Goal: Task Accomplishment & Management: Complete application form

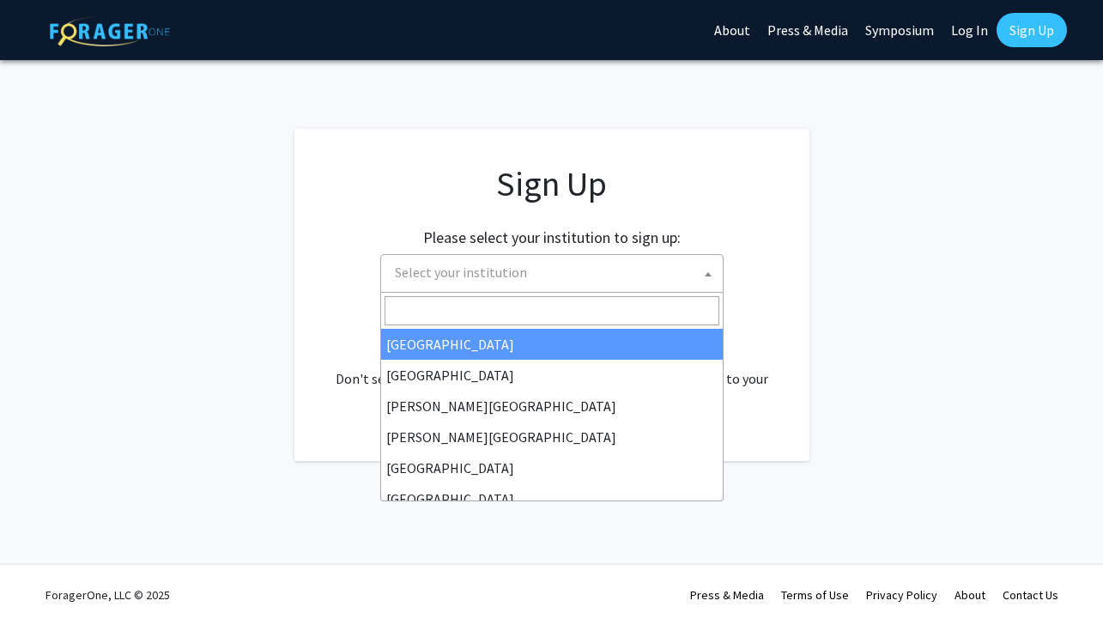
click at [573, 287] on span "Select your institution" at bounding box center [555, 272] width 335 height 35
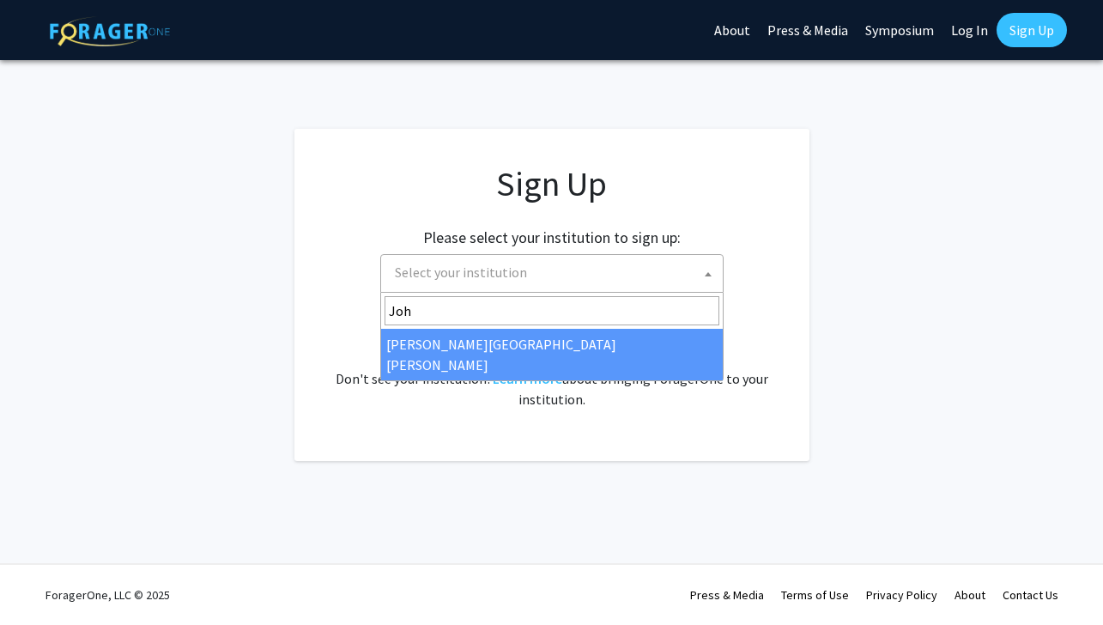
type input "Joh"
select select "1"
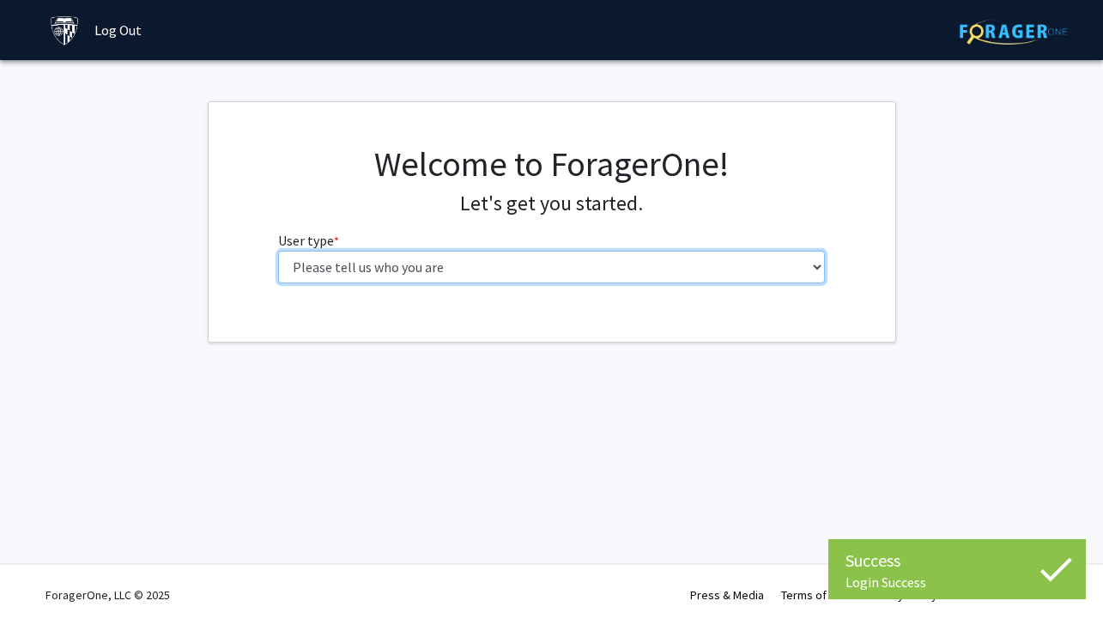
click at [409, 270] on select "Please tell us who you are Undergraduate Student Master's Student Doctoral Cand…" at bounding box center [551, 267] width 547 height 33
select select "2: masters"
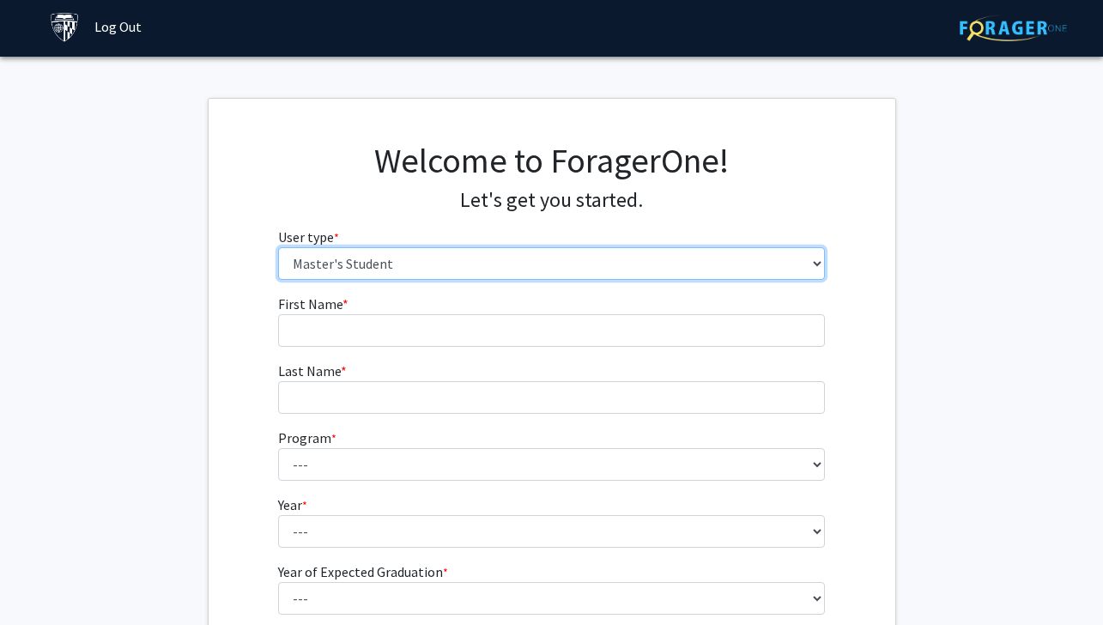
scroll to position [51, 0]
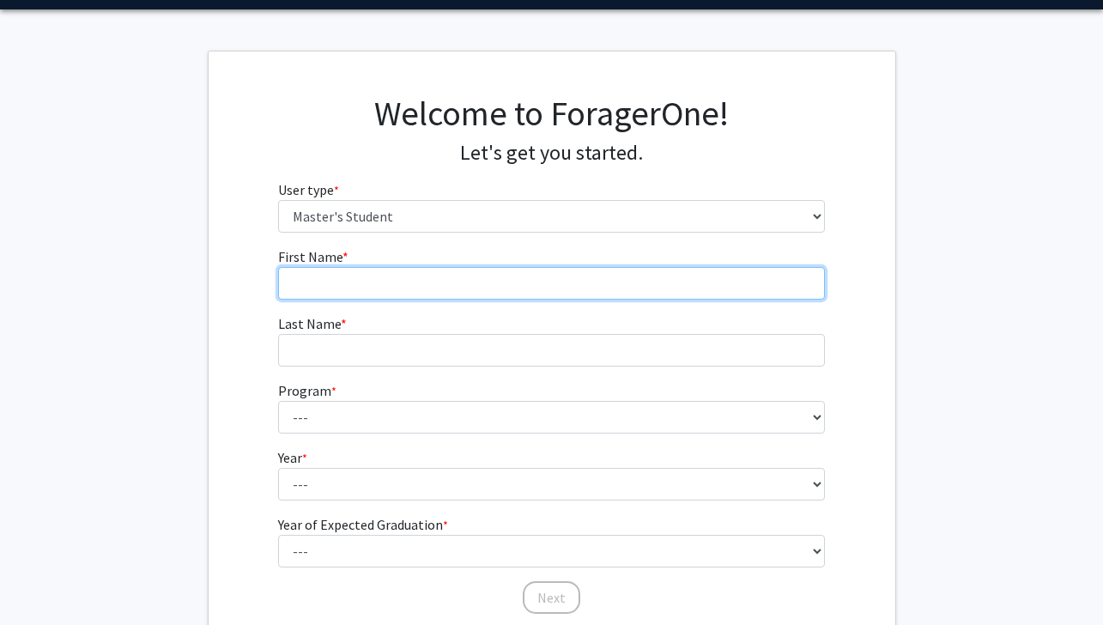
click at [473, 291] on input "First Name * required" at bounding box center [551, 283] width 547 height 33
type input "Harini"
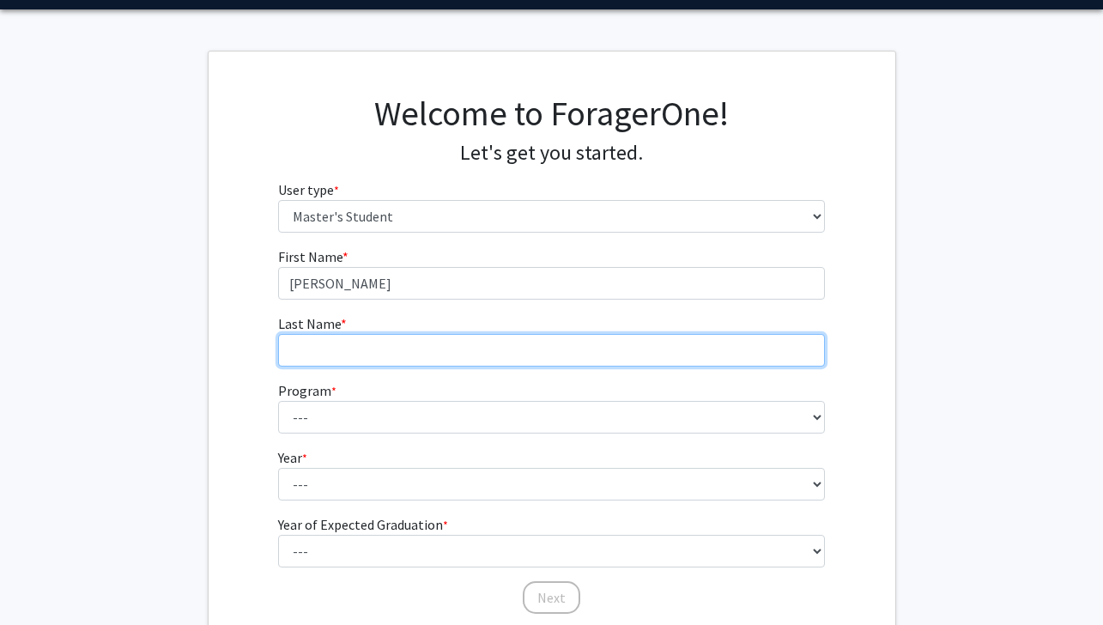
type input "Kethar"
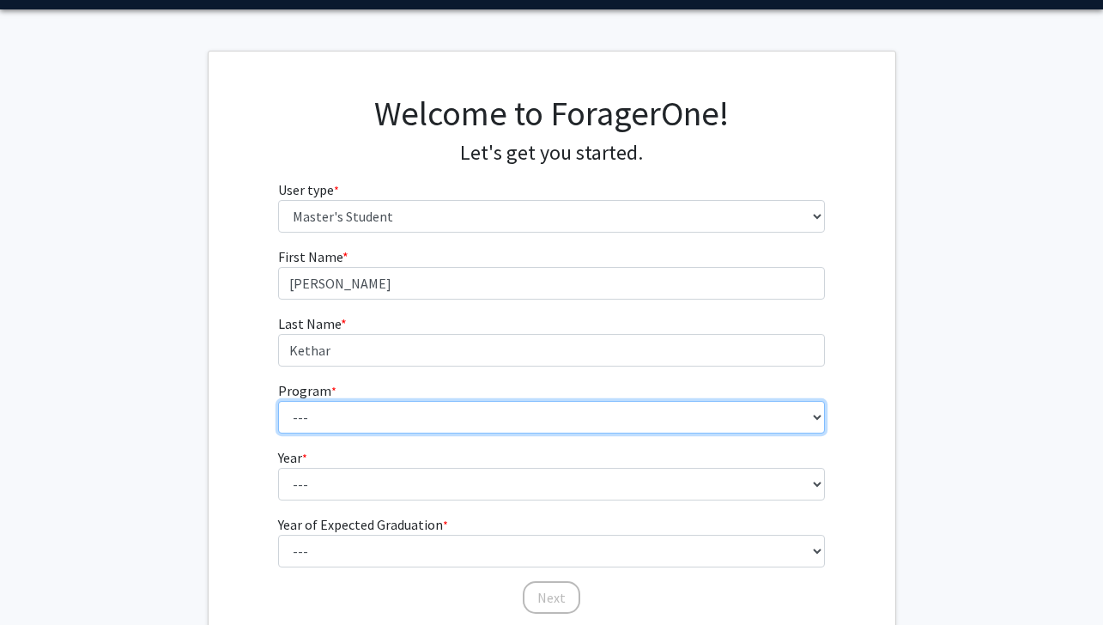
click at [414, 417] on select "--- Anatomy Education Applied and Computational Mathematics Applied Biomedical …" at bounding box center [551, 417] width 547 height 33
select select "3: 3"
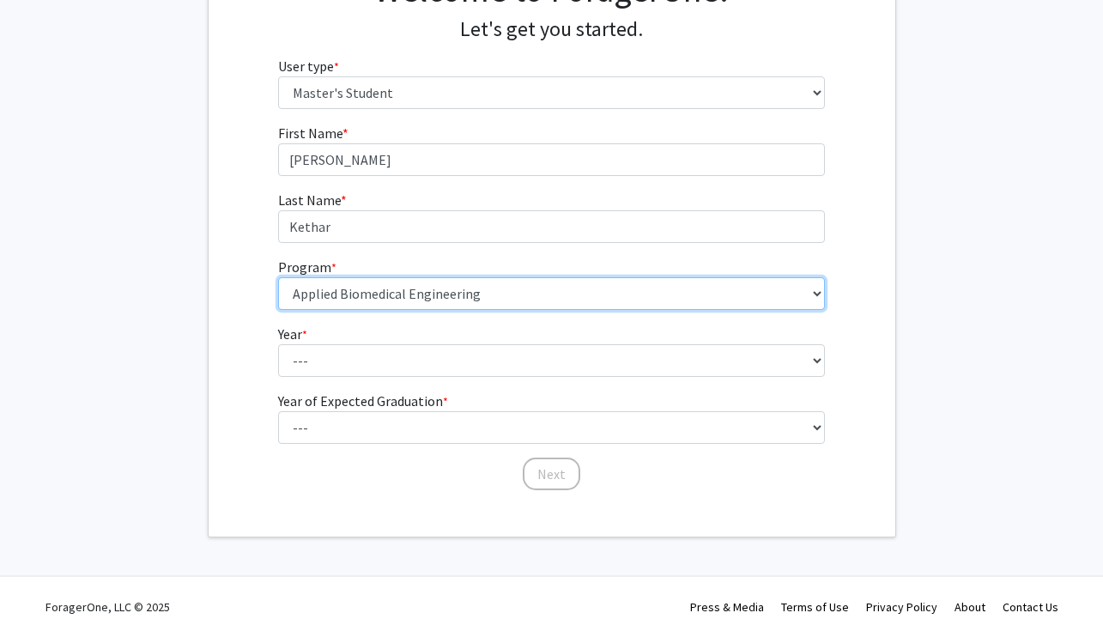
scroll to position [186, 0]
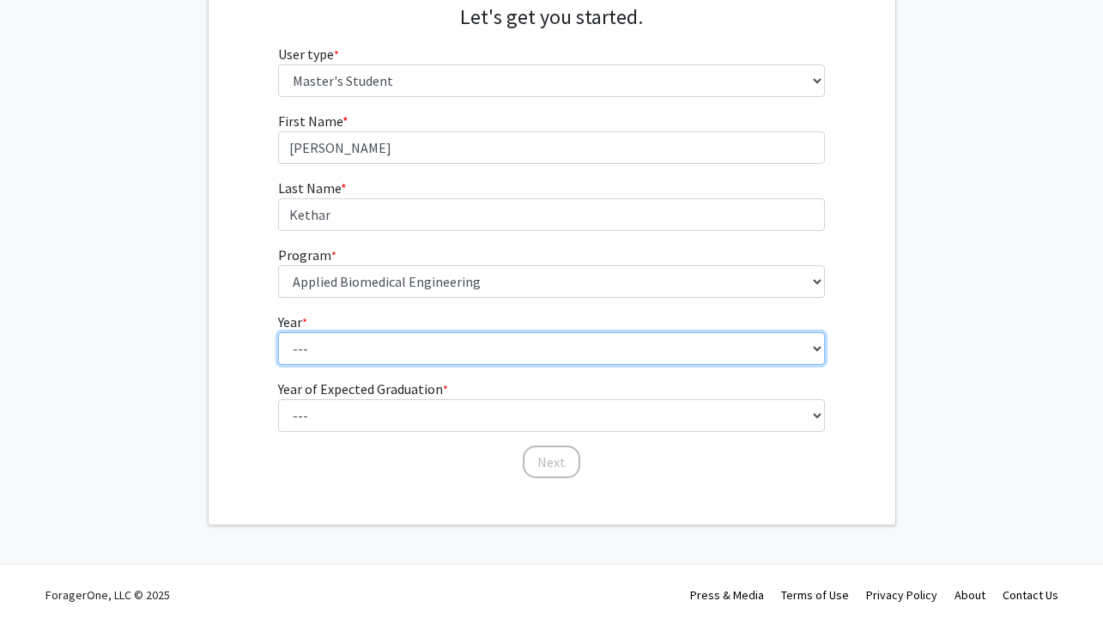
click at [408, 340] on select "--- First Year Second Year" at bounding box center [551, 348] width 547 height 33
select select "2: second_year"
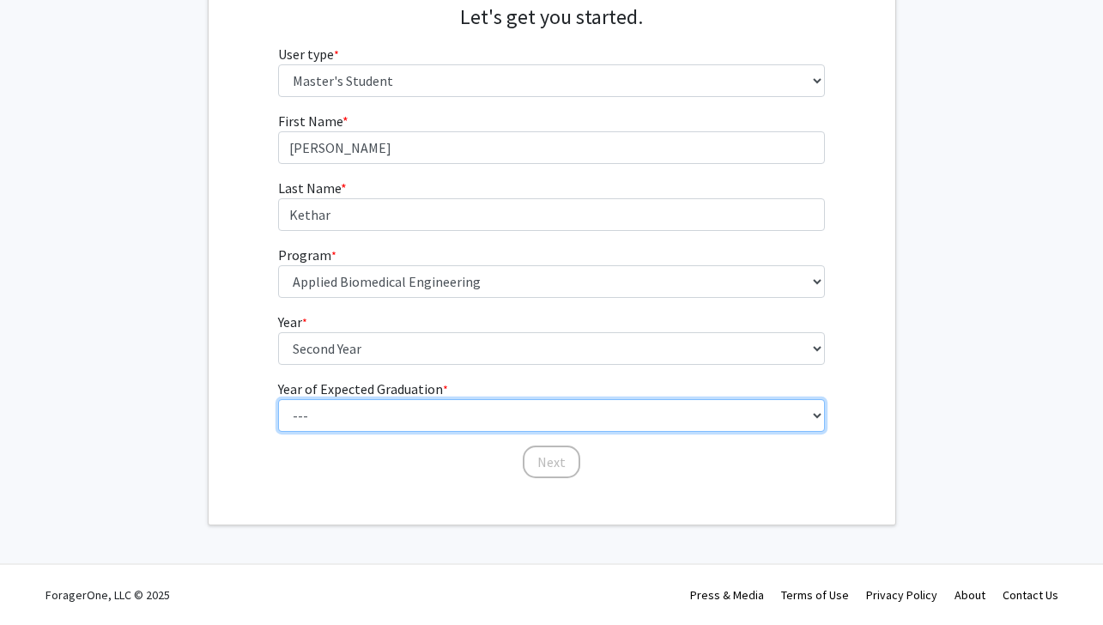
click at [403, 415] on select "--- 2025 2026 2027 2028 2029 2030 2031 2032 2033 2034" at bounding box center [551, 415] width 547 height 33
select select "2: 2026"
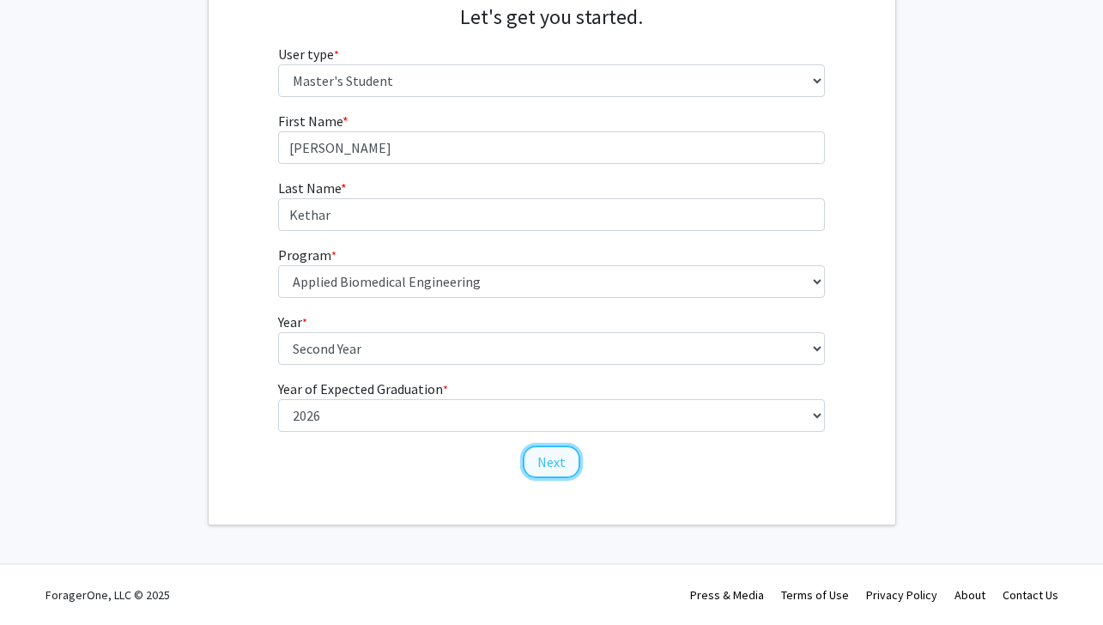
click at [554, 463] on button "Next" at bounding box center [552, 461] width 58 height 33
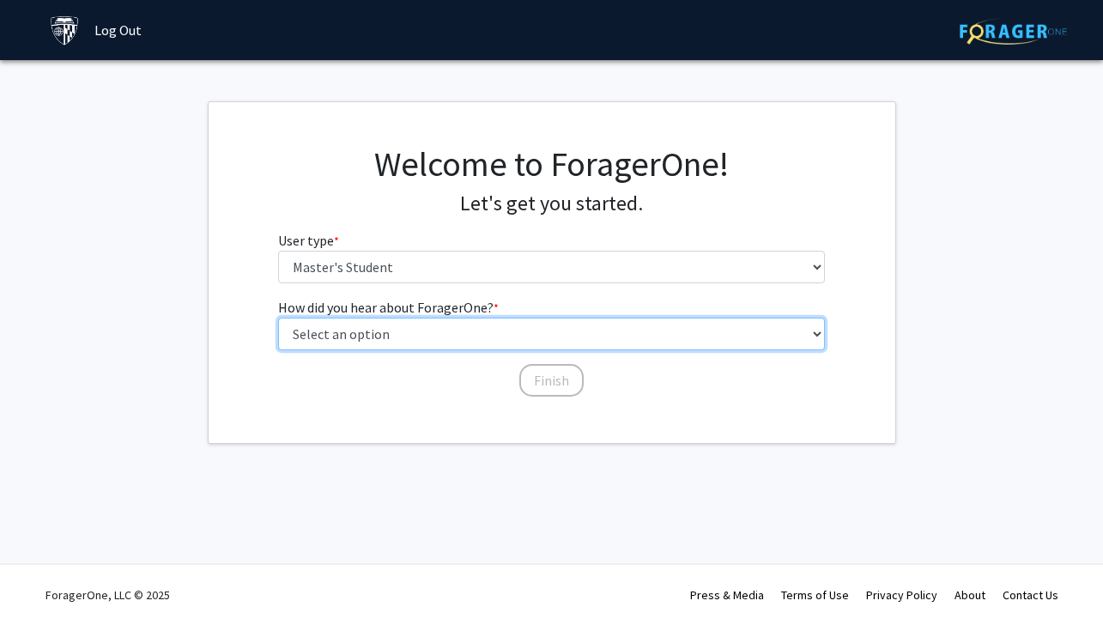
click at [502, 327] on select "Select an option Peer/student recommendation Faculty/staff recommendation Unive…" at bounding box center [551, 334] width 547 height 33
select select "3: university_website"
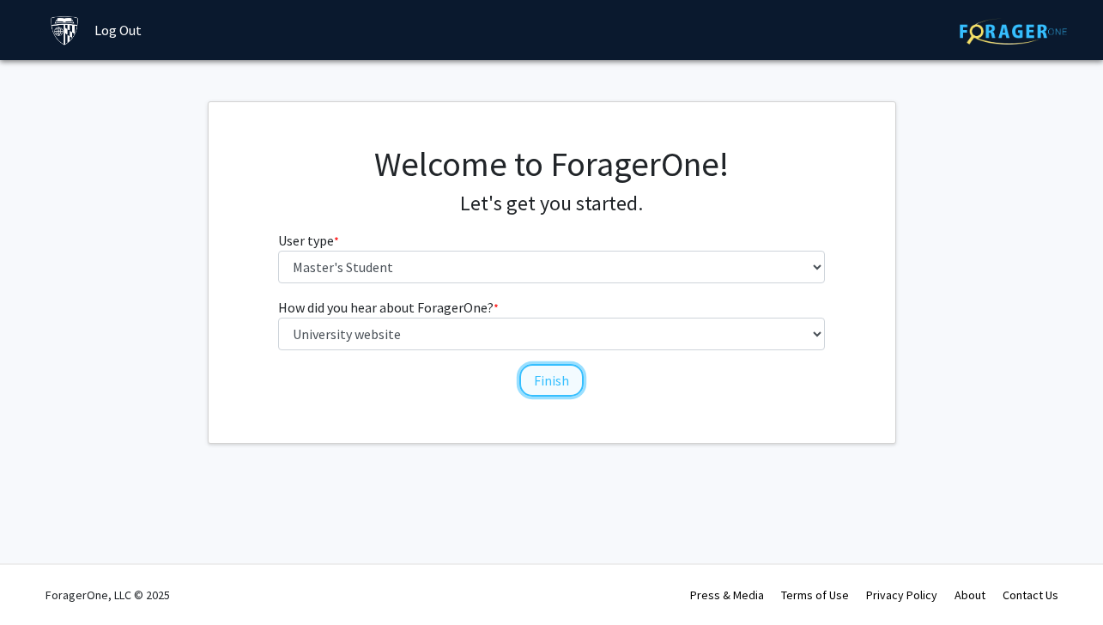
click at [555, 385] on button "Finish" at bounding box center [551, 380] width 64 height 33
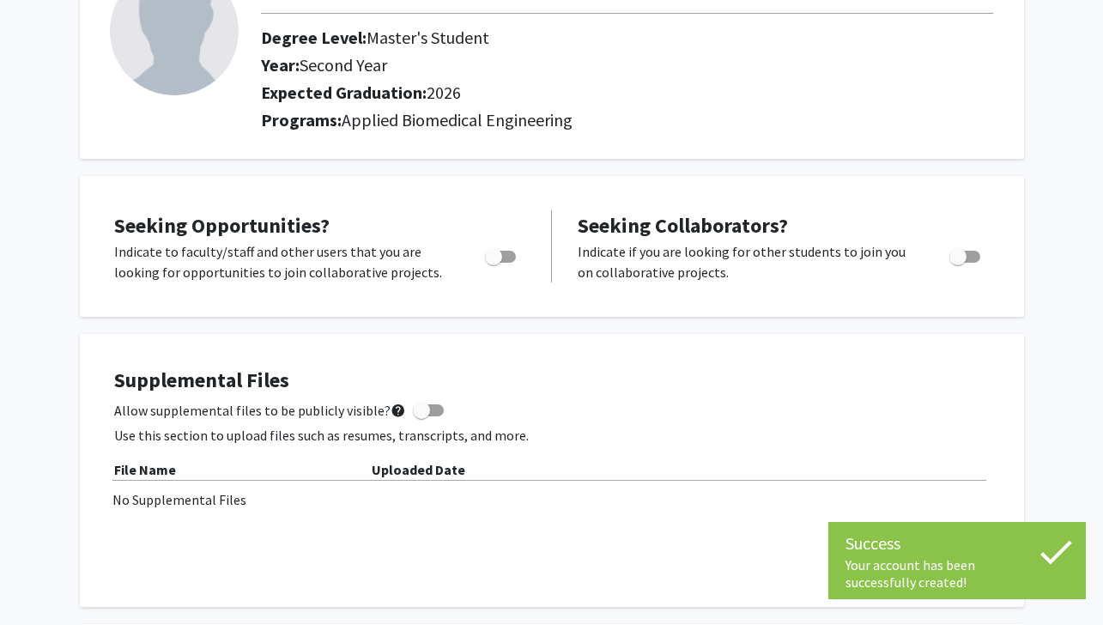
scroll to position [153, 0]
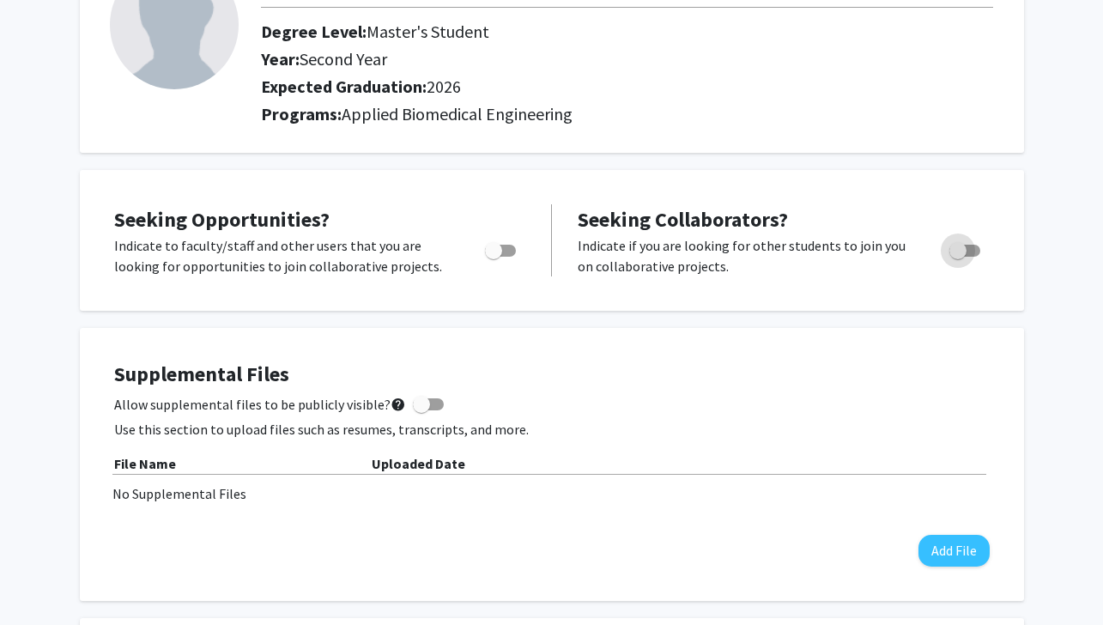
click at [957, 252] on span "Toggle" at bounding box center [957, 250] width 17 height 17
click at [957, 257] on input "Would you like to receive other student requests to work with you?" at bounding box center [957, 257] width 1 height 1
click at [957, 253] on span "Toggle" at bounding box center [964, 251] width 31 height 12
click at [957, 257] on input "Would you like to receive other student requests to work with you?" at bounding box center [957, 257] width 1 height 1
checkbox input "false"
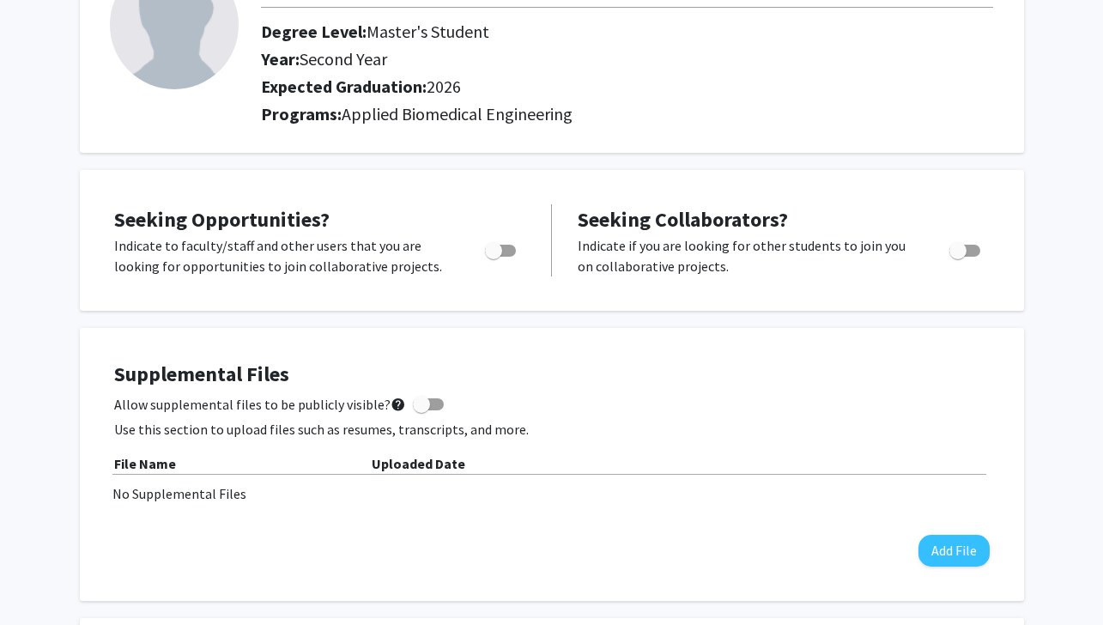
click at [457, 259] on div "Indicate to faculty/staff and other users that you are looking for opportunitie…" at bounding box center [283, 255] width 364 height 41
click at [506, 253] on span "Toggle" at bounding box center [500, 251] width 31 height 12
click at [494, 257] on input "Are you actively seeking opportunities?" at bounding box center [493, 257] width 1 height 1
checkbox input "true"
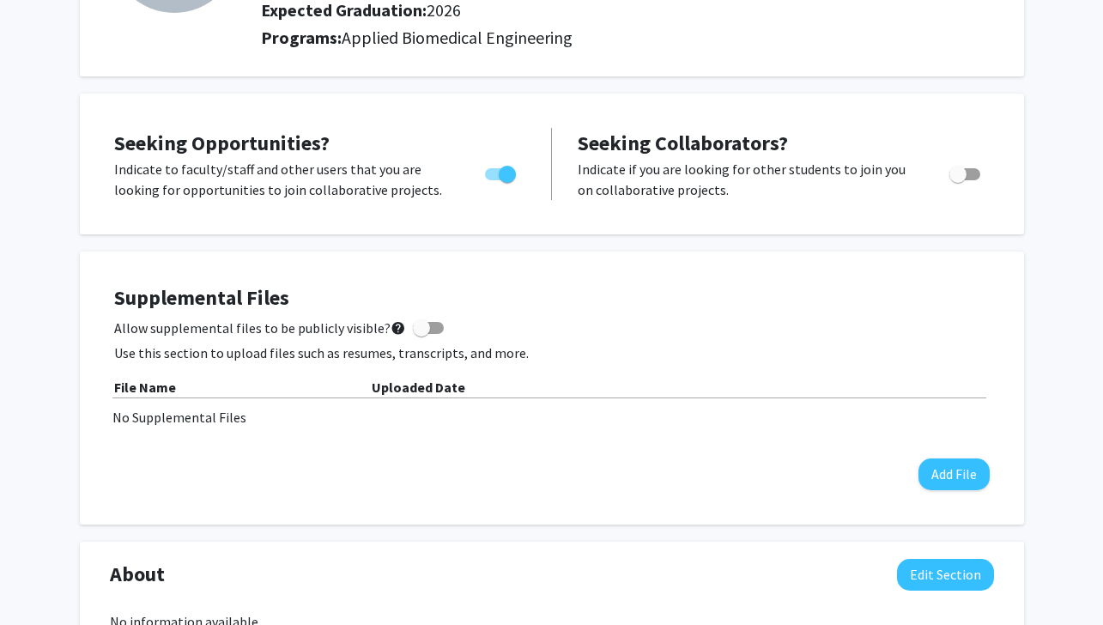
scroll to position [347, 0]
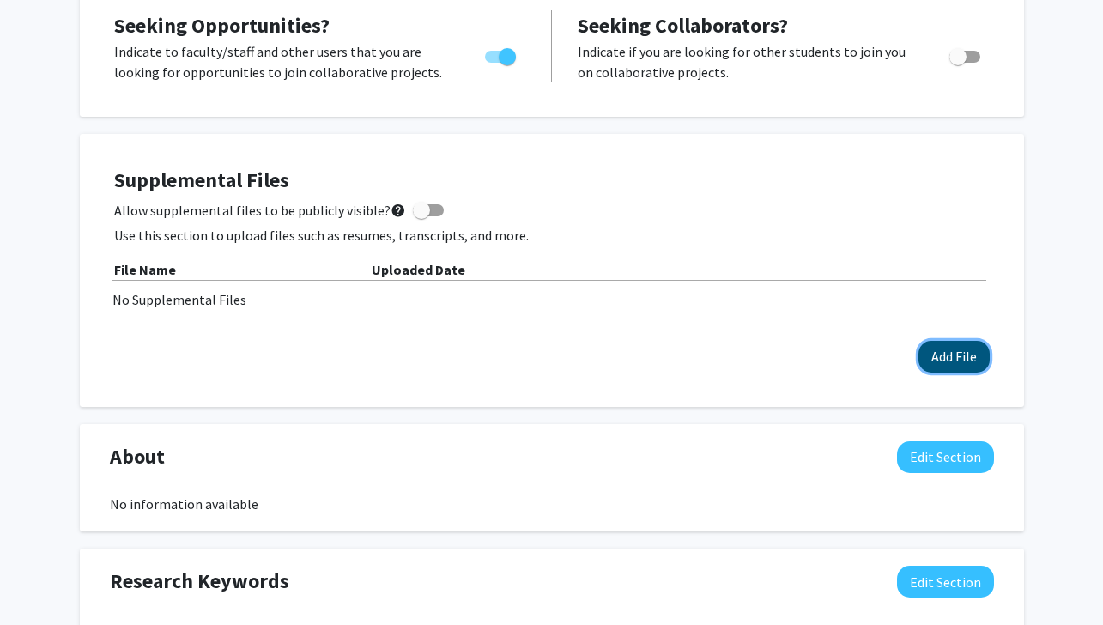
click at [948, 344] on button "Add File" at bounding box center [953, 357] width 71 height 32
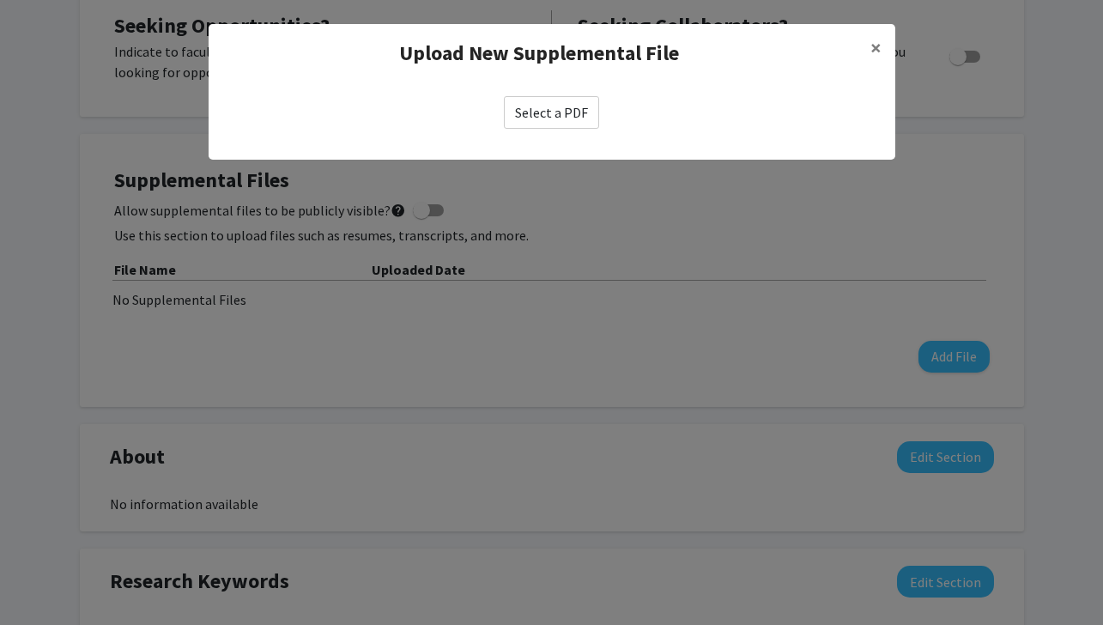
click at [545, 116] on label "Select a PDF" at bounding box center [551, 112] width 95 height 33
click at [0, 0] on input "Select a PDF" at bounding box center [0, 0] width 0 height 0
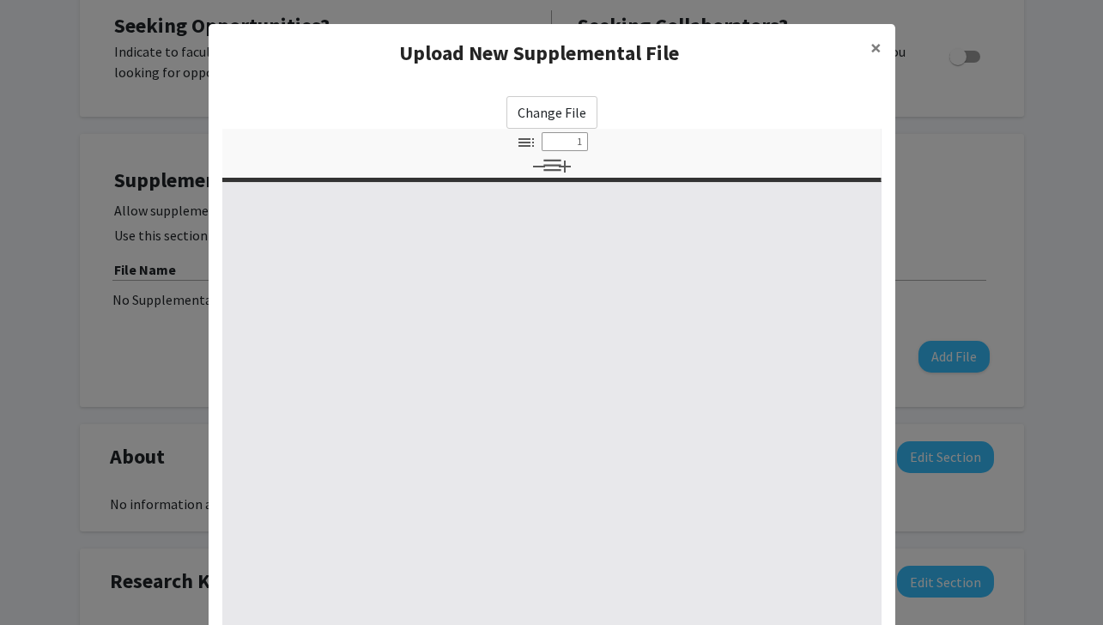
select select "custom"
type input "0"
select select "custom"
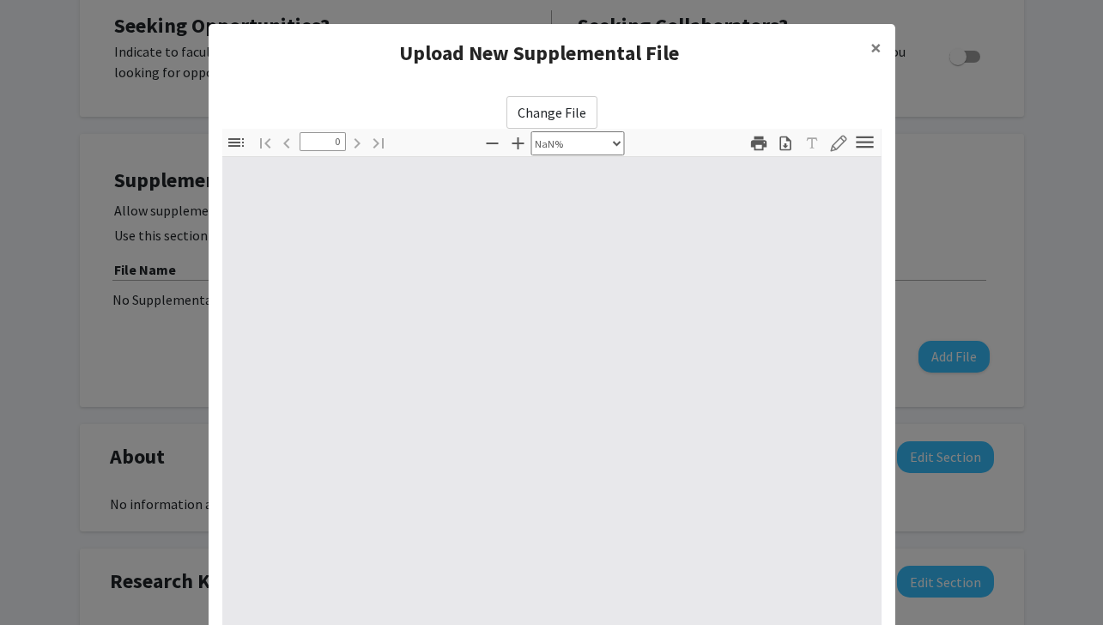
type input "1"
select select "auto"
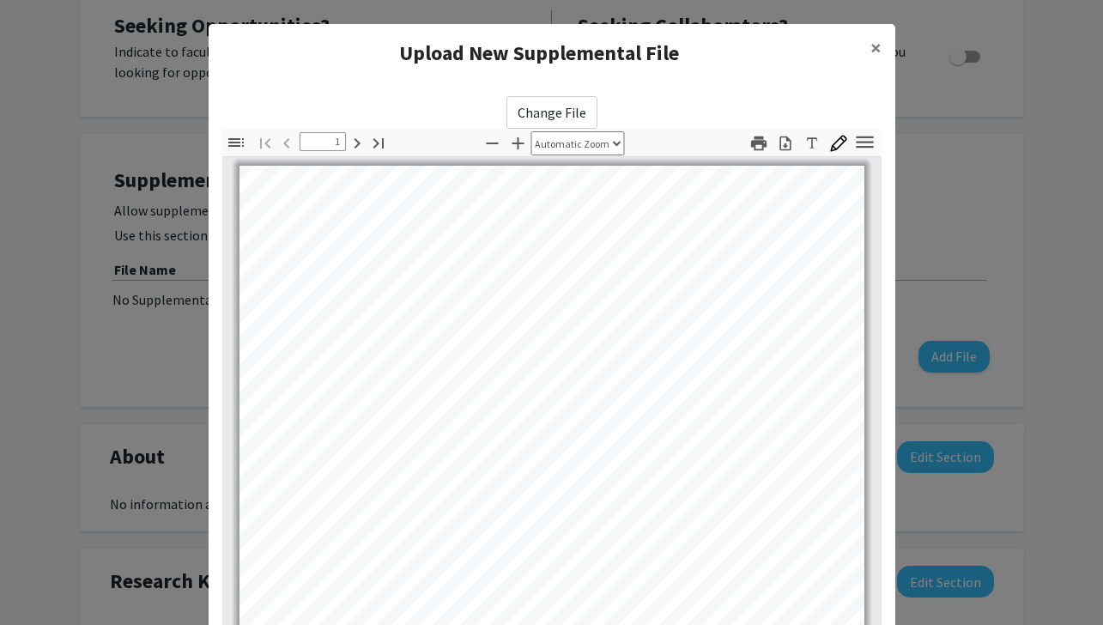
scroll to position [188, 0]
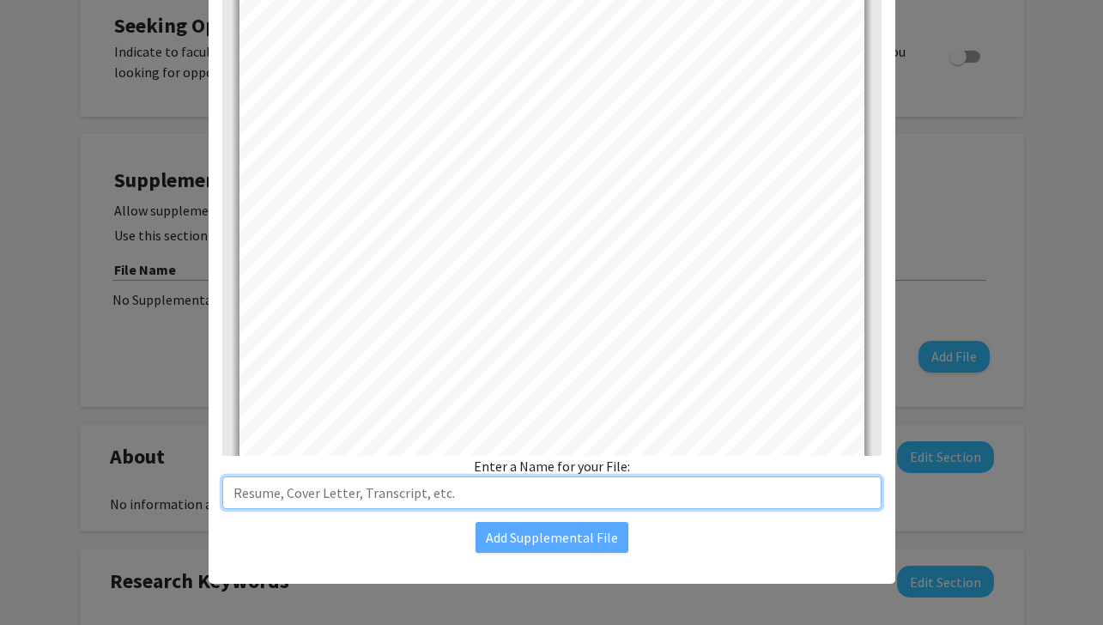
click at [601, 502] on input "text" at bounding box center [551, 492] width 659 height 33
type input "Resume"
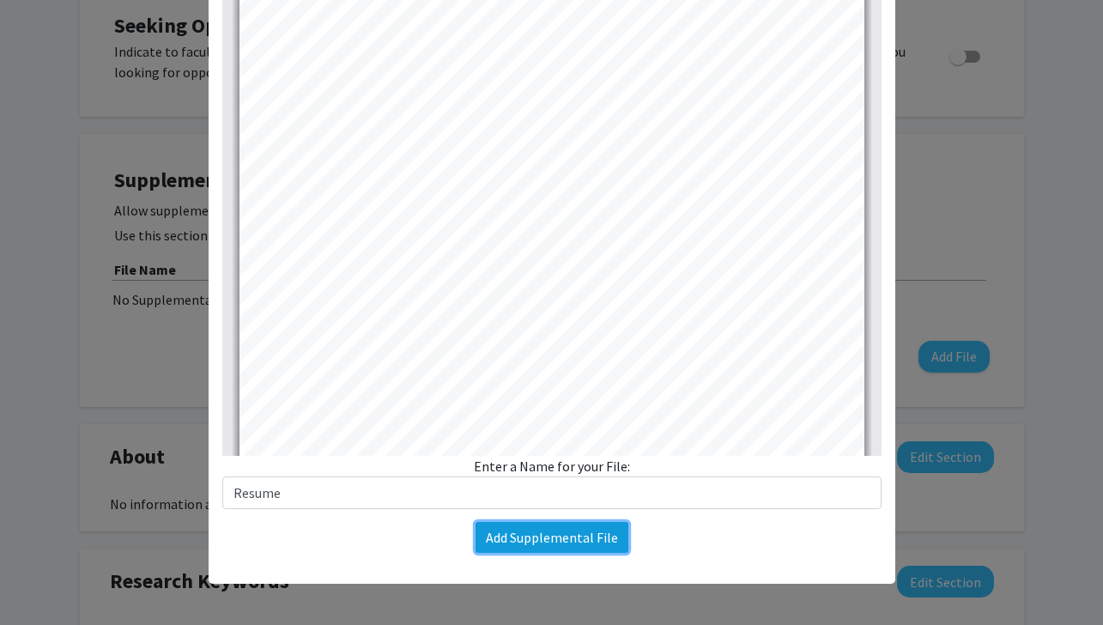
click at [568, 543] on button "Add Supplemental File" at bounding box center [552, 537] width 153 height 31
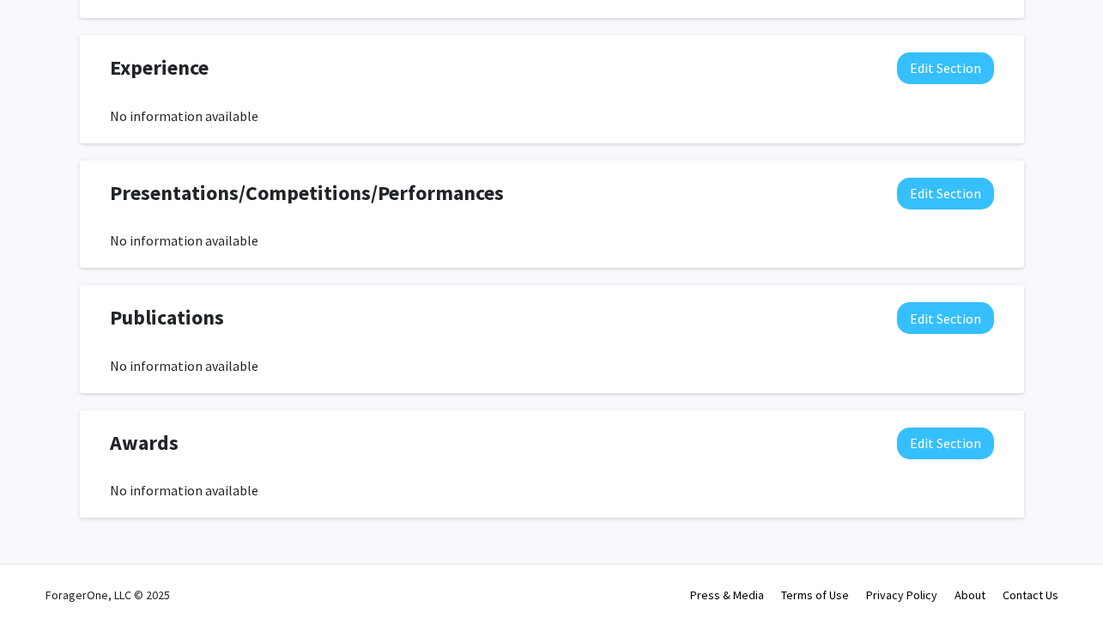
scroll to position [0, 0]
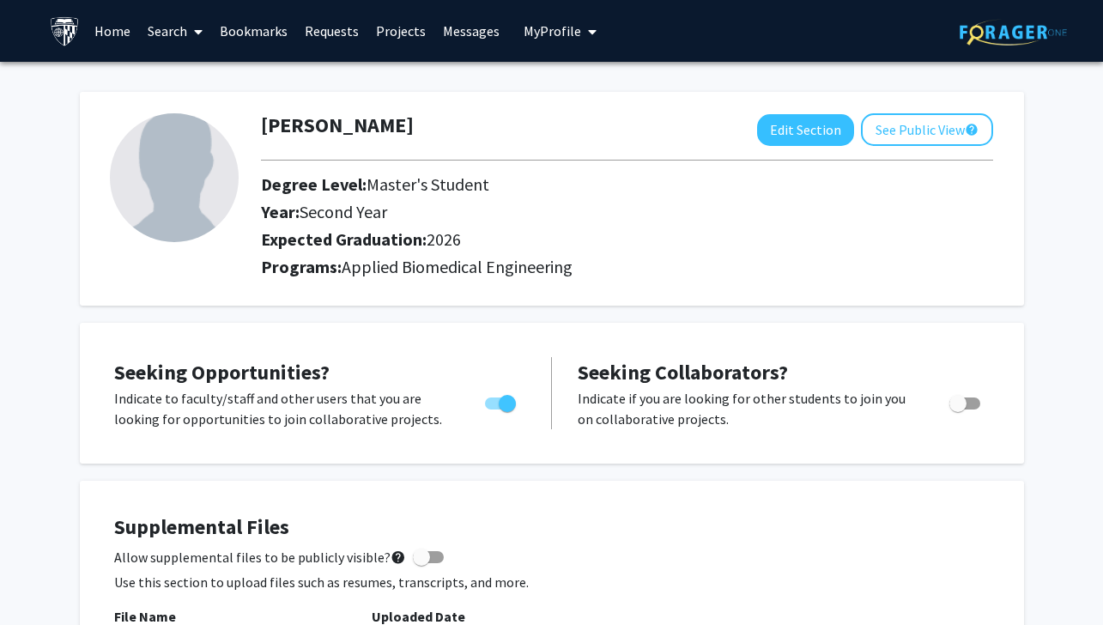
click at [162, 36] on link "Search" at bounding box center [175, 31] width 72 height 60
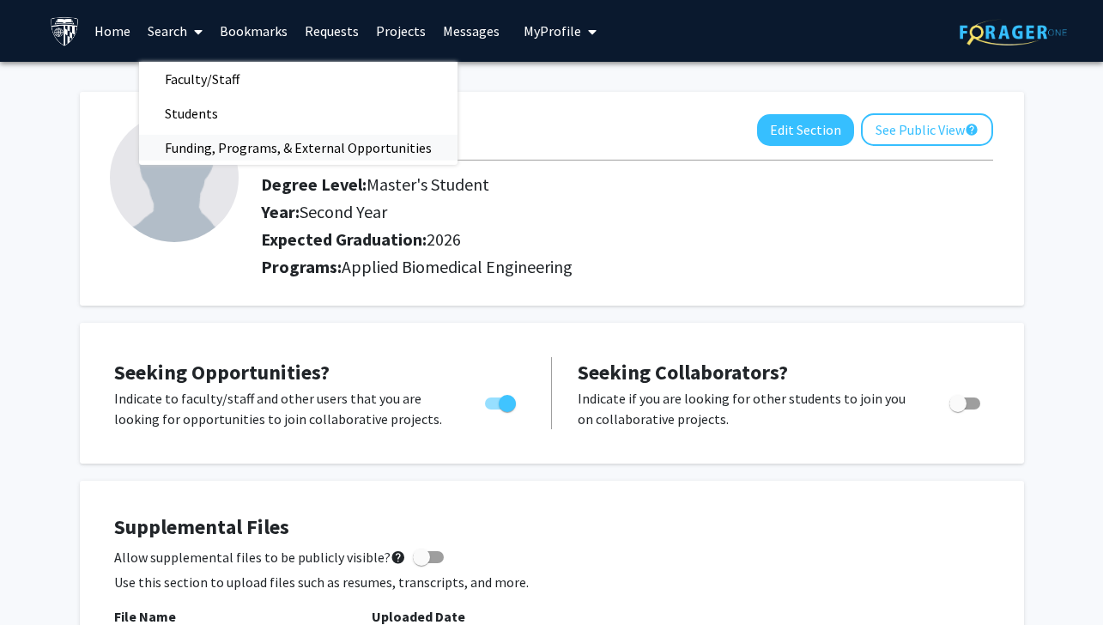
click at [239, 139] on span "Funding, Programs, & External Opportunities" at bounding box center [298, 147] width 318 height 34
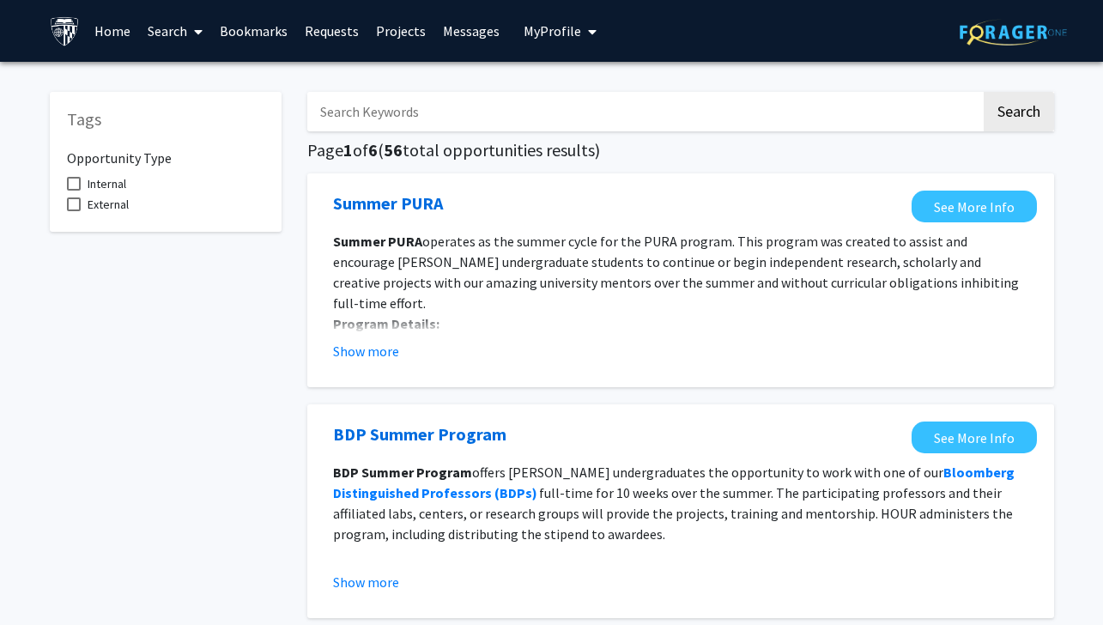
click at [174, 32] on link "Search" at bounding box center [175, 31] width 72 height 60
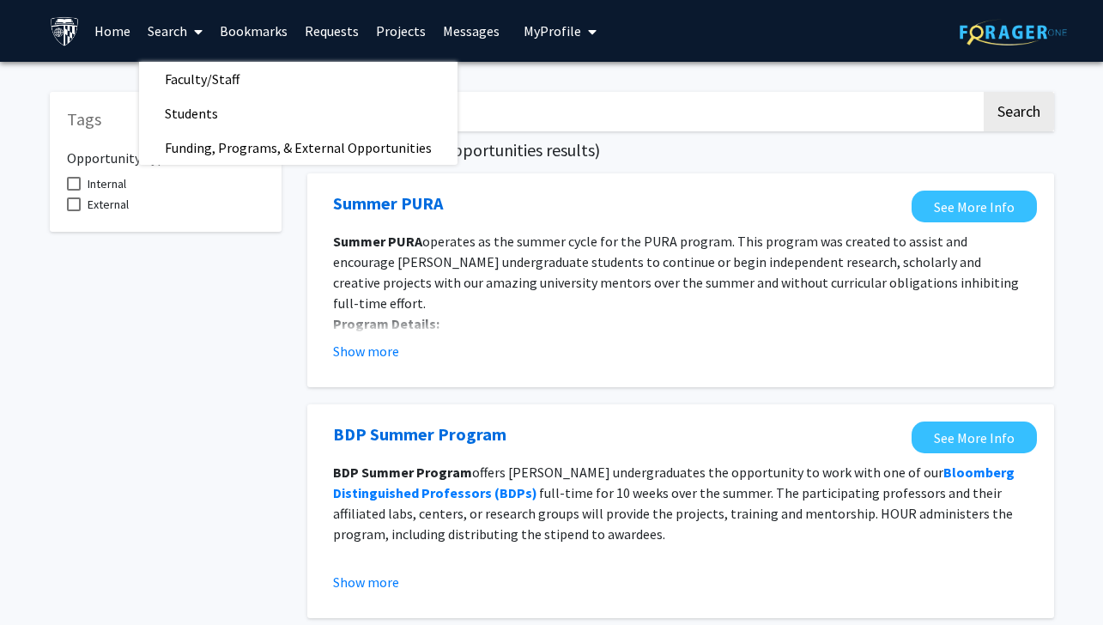
click at [391, 33] on link "Projects" at bounding box center [400, 31] width 67 height 60
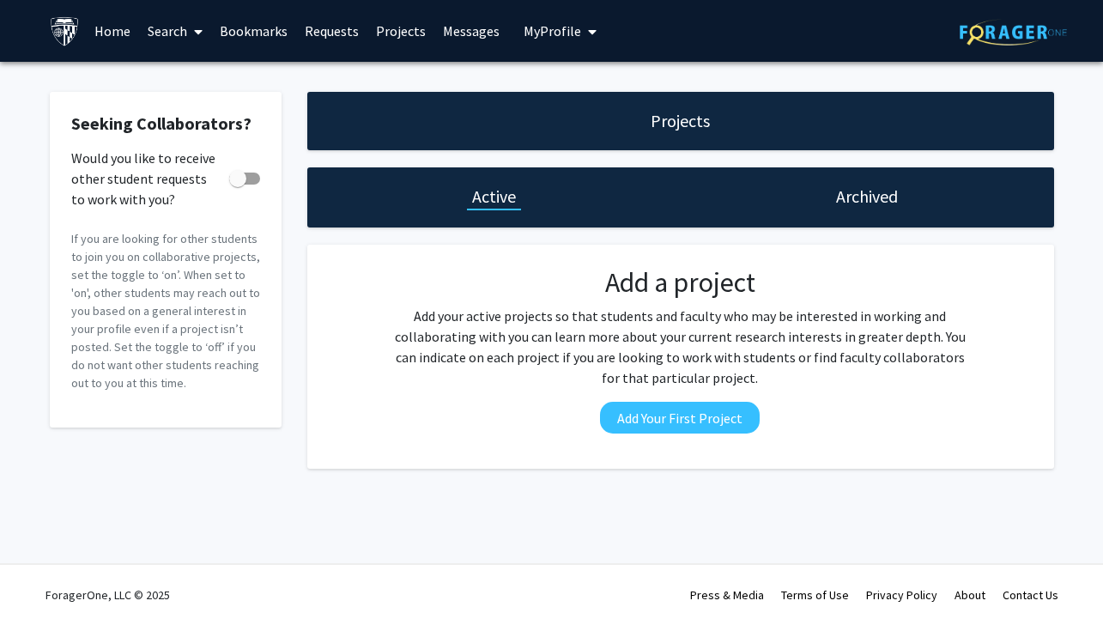
click at [197, 28] on icon at bounding box center [198, 32] width 9 height 14
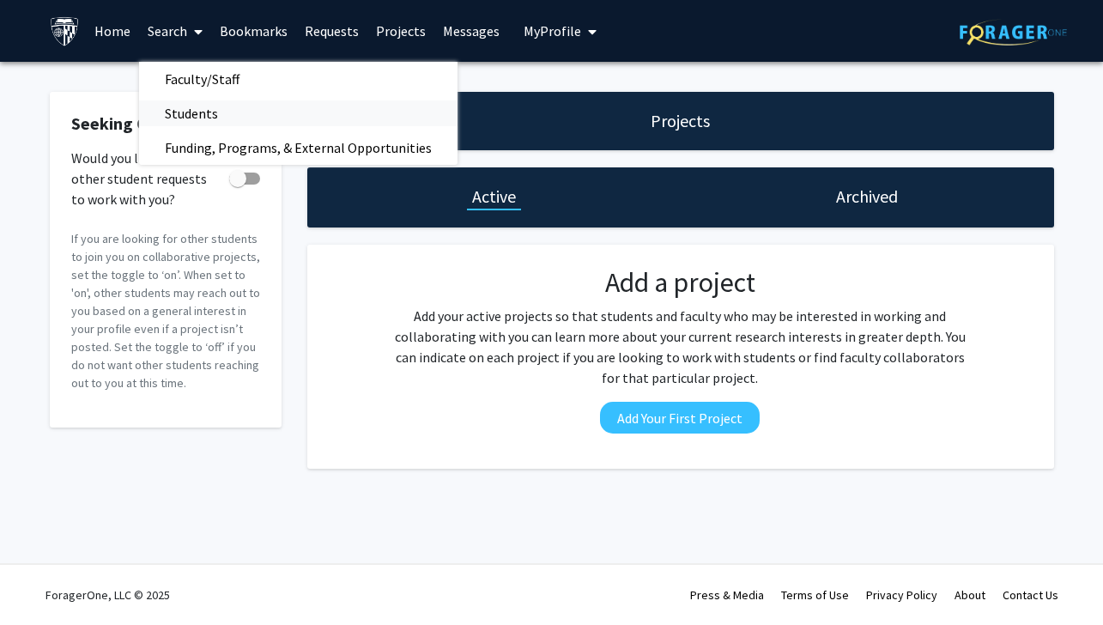
click at [232, 119] on span "Students" at bounding box center [191, 113] width 105 height 34
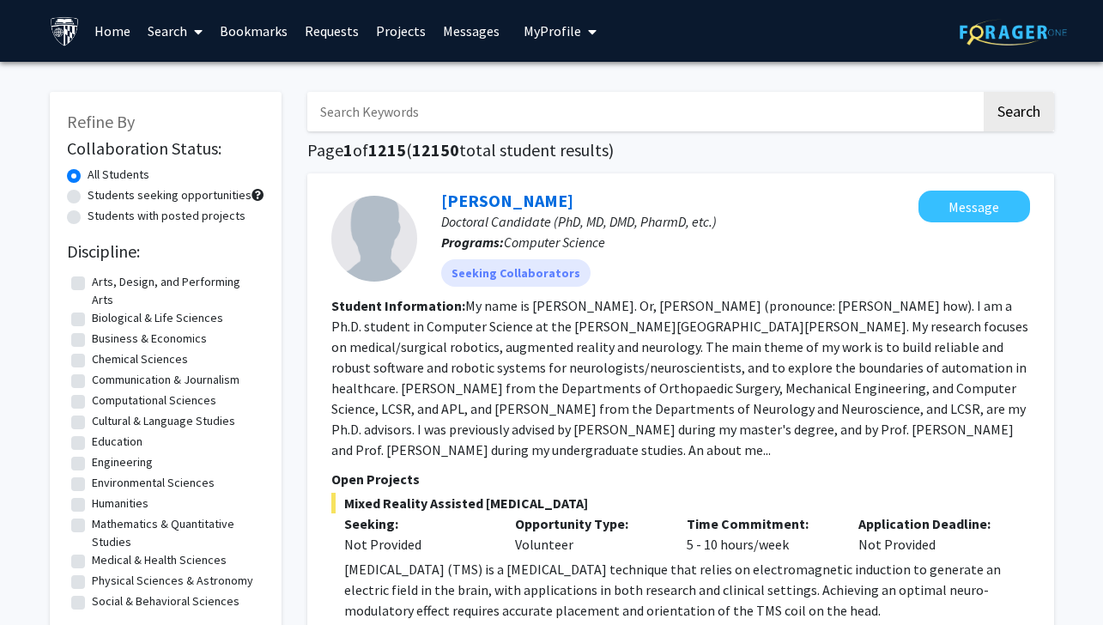
click at [185, 26] on link "Search" at bounding box center [175, 31] width 72 height 60
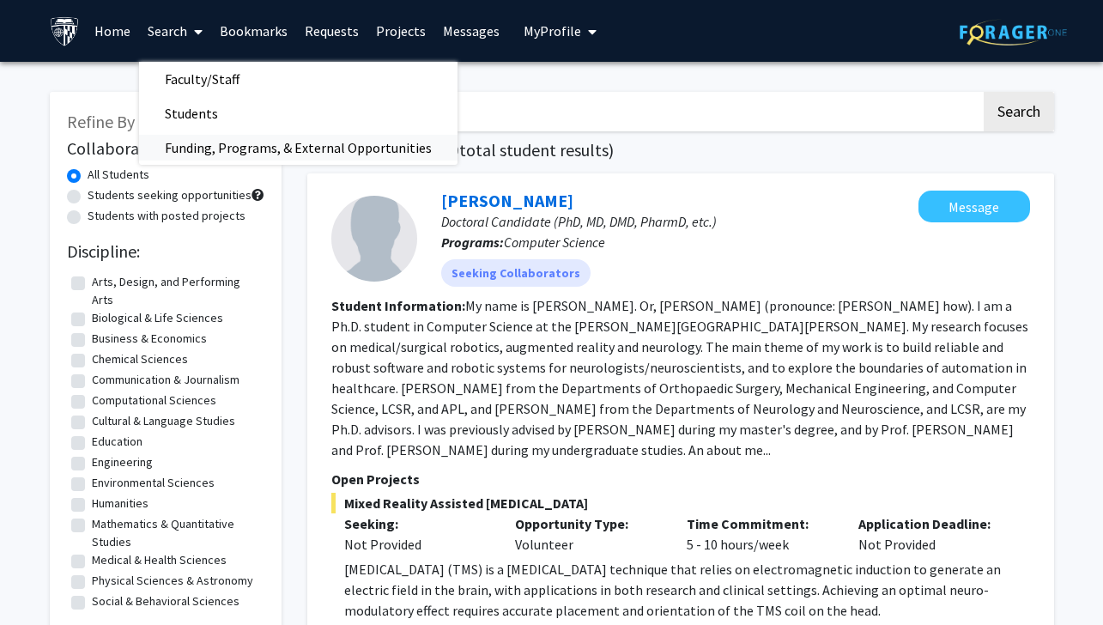
click at [230, 142] on span "Funding, Programs, & External Opportunities" at bounding box center [298, 147] width 318 height 34
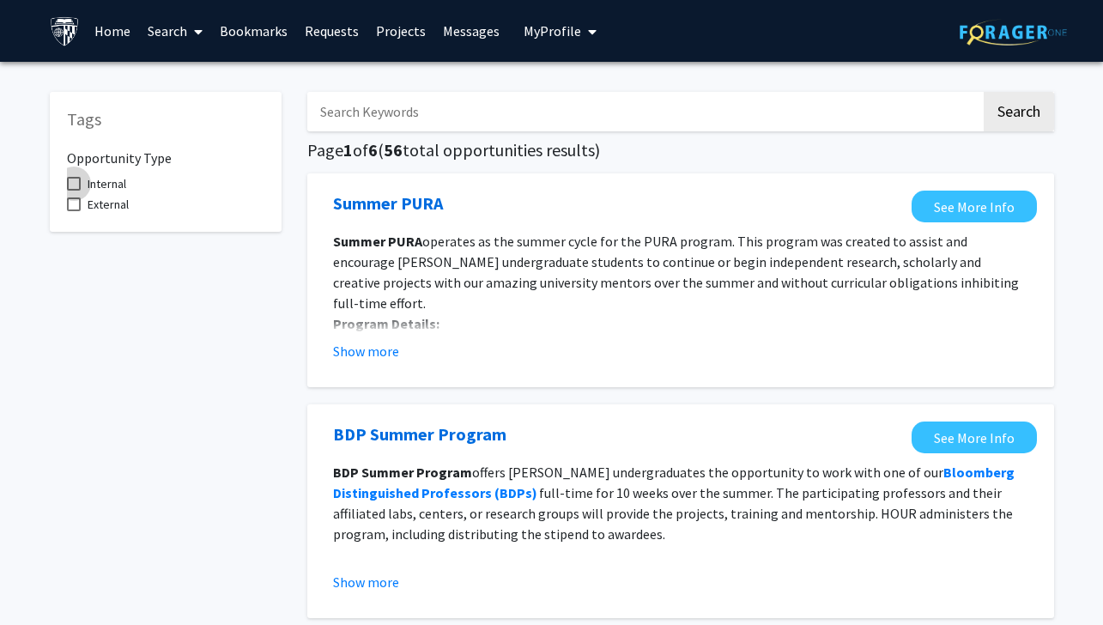
click at [82, 185] on label "Internal" at bounding box center [96, 183] width 59 height 21
click at [74, 191] on input "Internal" at bounding box center [73, 191] width 1 height 1
checkbox input "true"
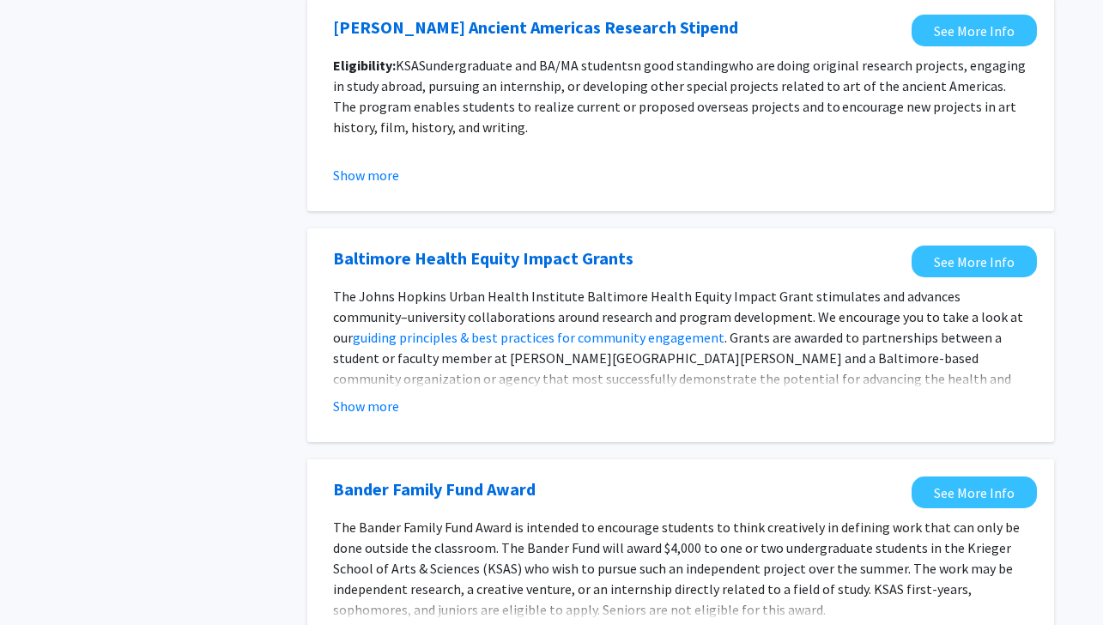
scroll to position [1931, 0]
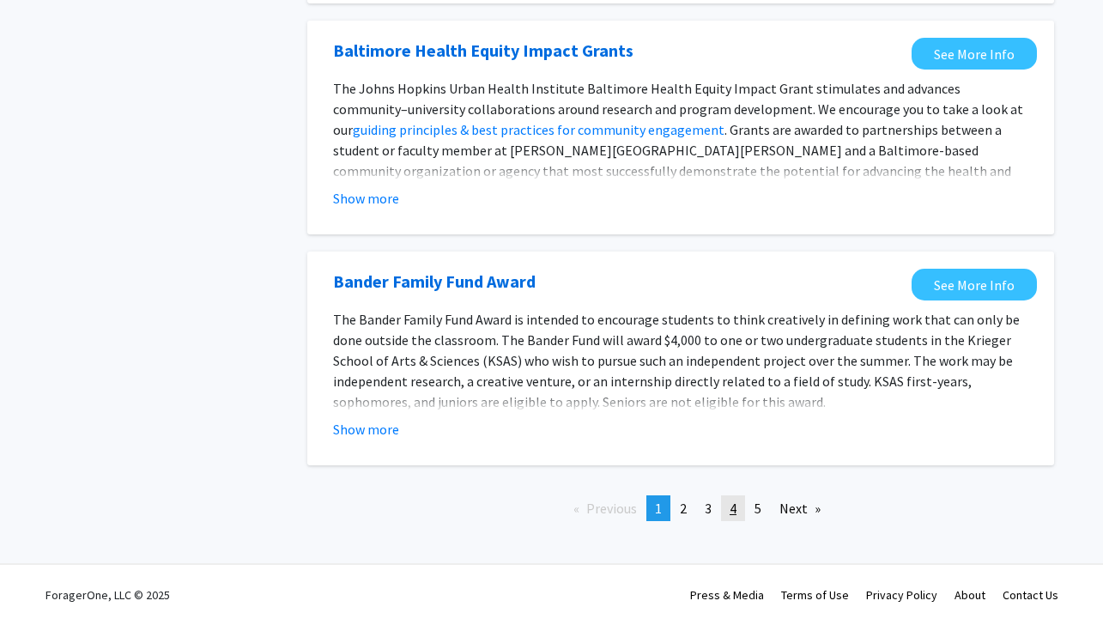
click at [726, 499] on link "page 4" at bounding box center [733, 508] width 24 height 26
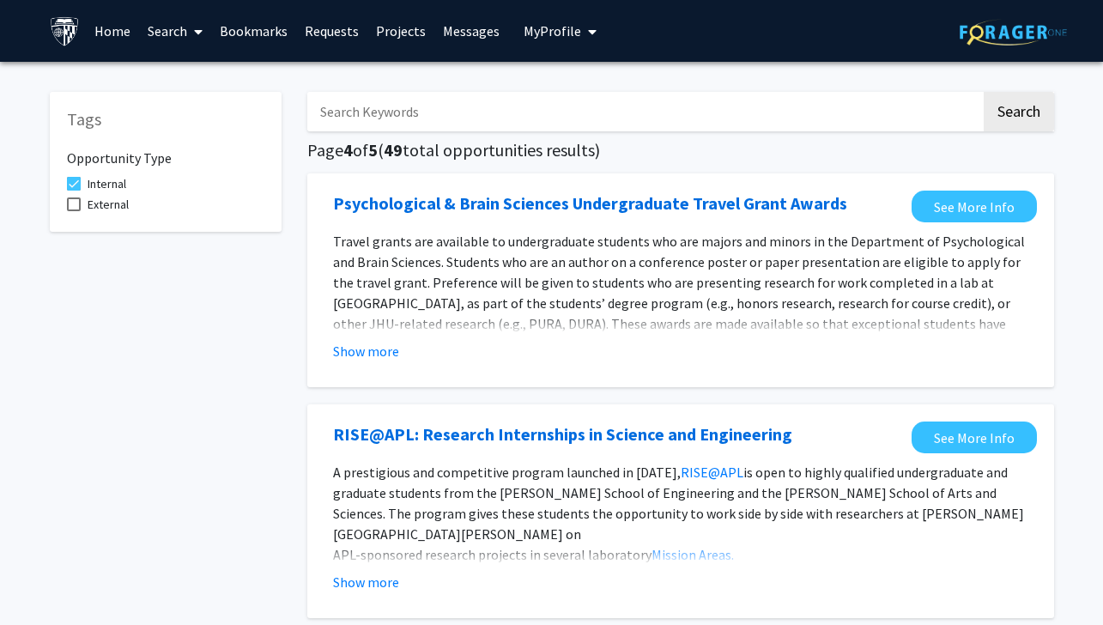
click at [119, 31] on link "Home" at bounding box center [112, 31] width 53 height 60
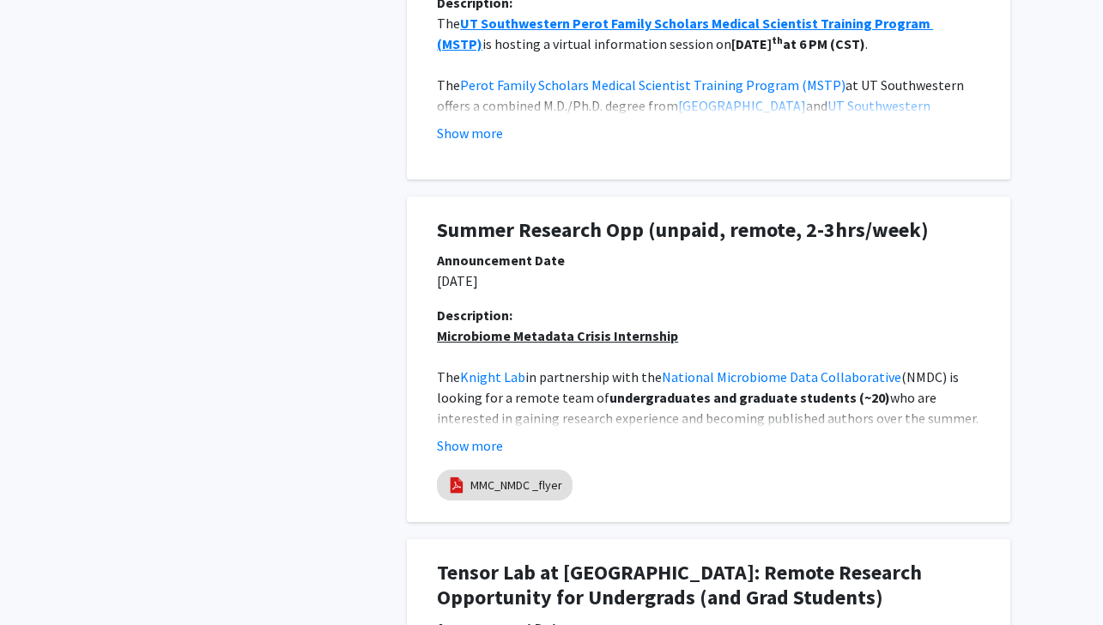
scroll to position [1197, 0]
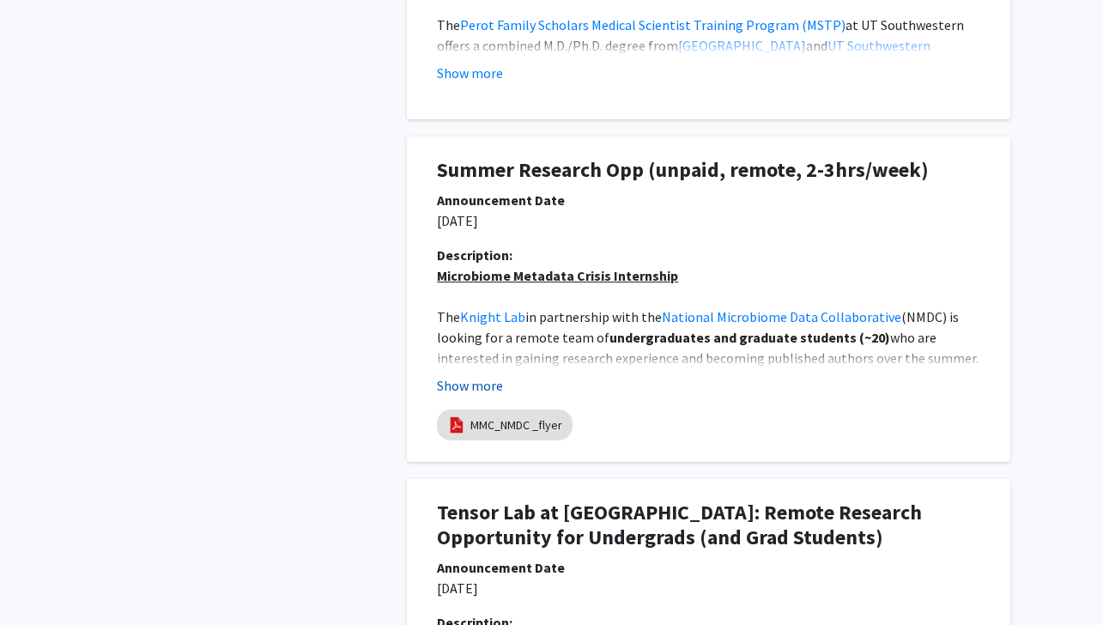
click at [475, 384] on button "Show more" at bounding box center [470, 385] width 66 height 21
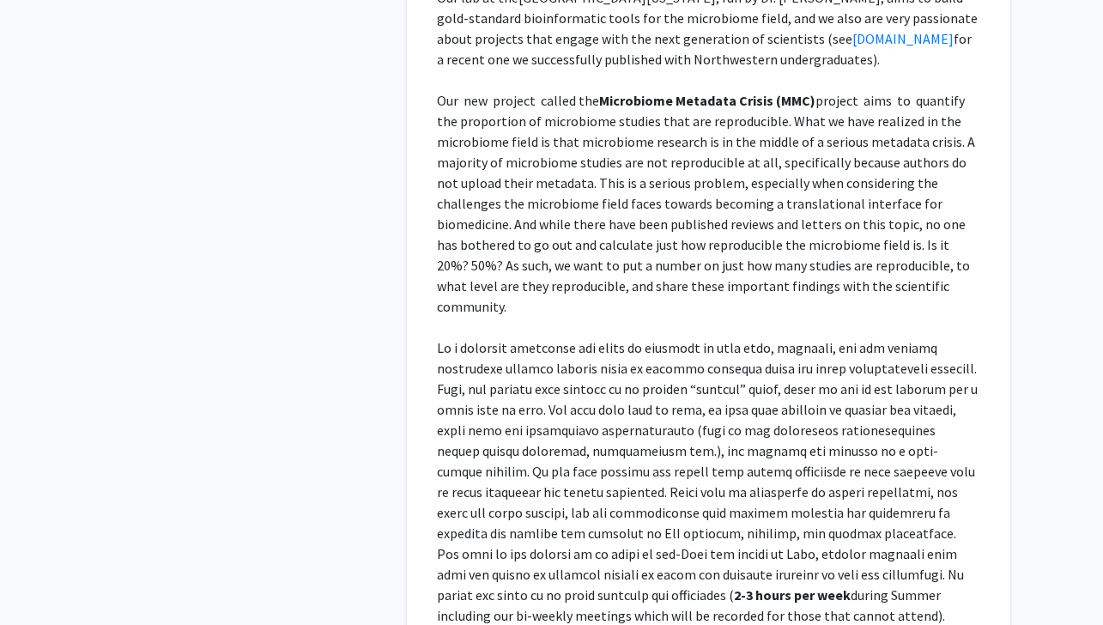
scroll to position [2169, 0]
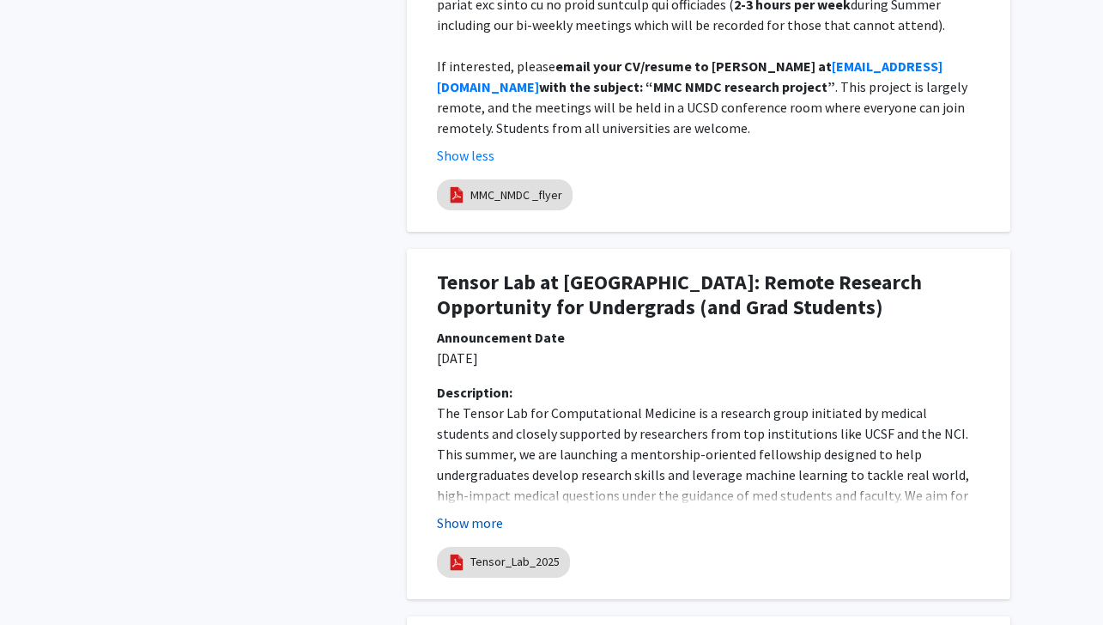
click at [472, 512] on button "Show more" at bounding box center [470, 522] width 66 height 21
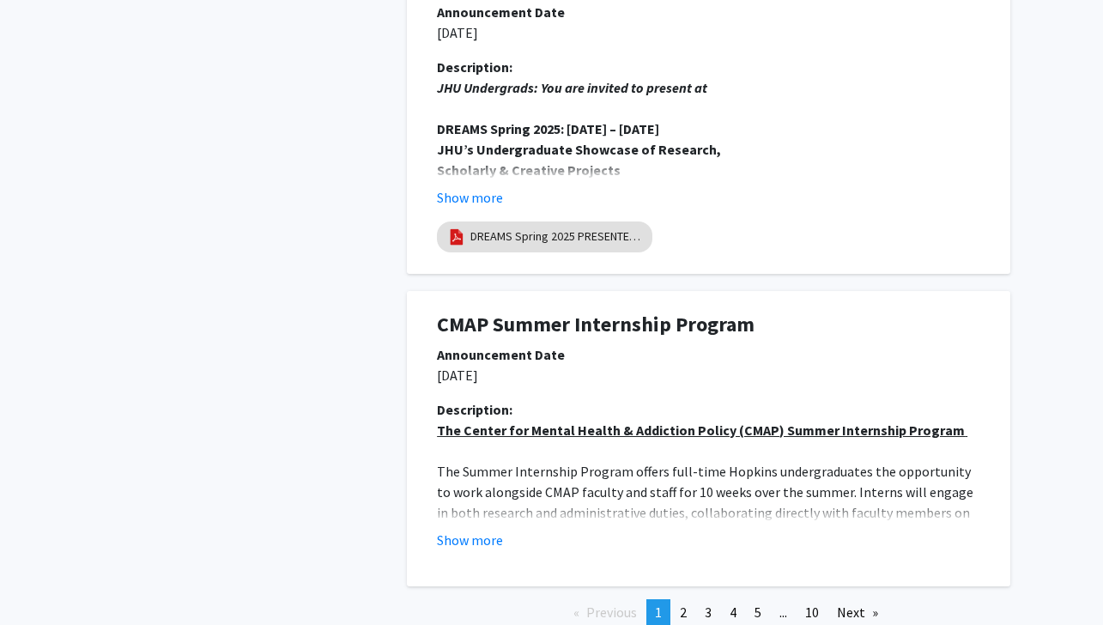
scroll to position [4873, 0]
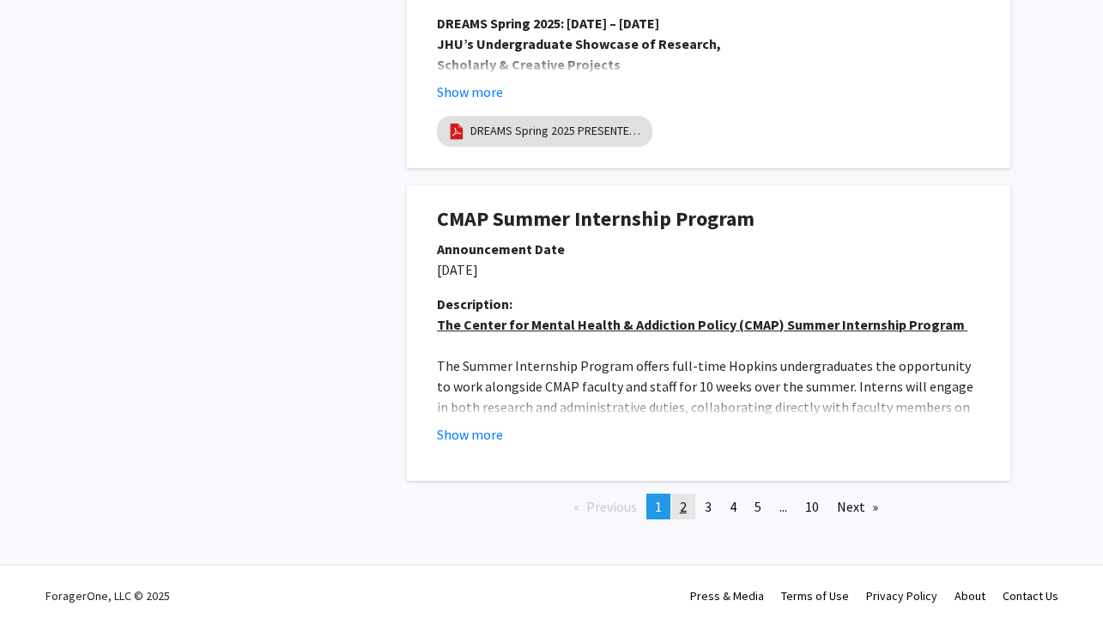
click at [686, 505] on span "2" at bounding box center [683, 506] width 7 height 17
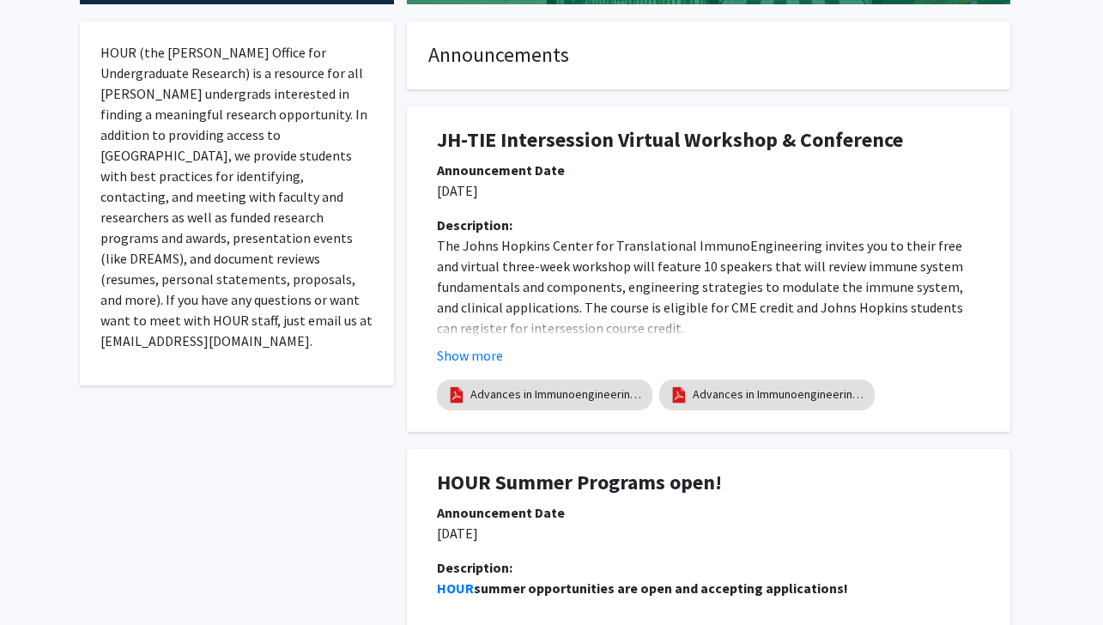
scroll to position [705, 0]
